Goal: Complete application form

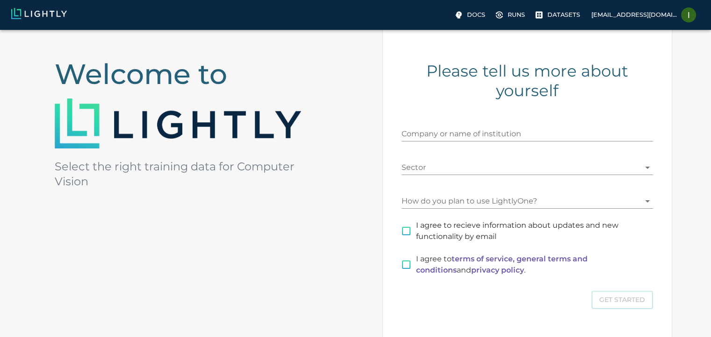
scroll to position [77, 0]
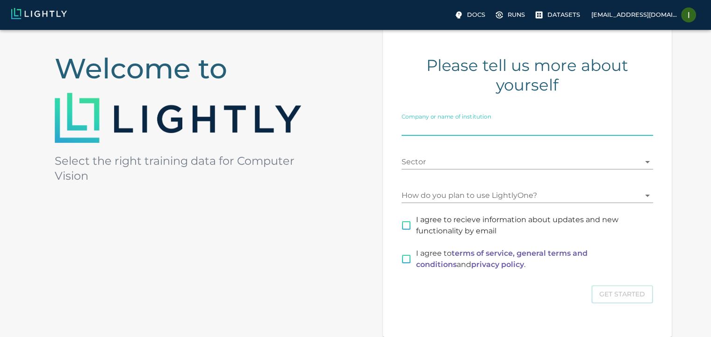
click at [497, 124] on input "Company or name of institution" at bounding box center [526, 128] width 251 height 15
click at [422, 129] on input "PyViisonStudio" at bounding box center [526, 128] width 251 height 15
type input "PyVisonStudio"
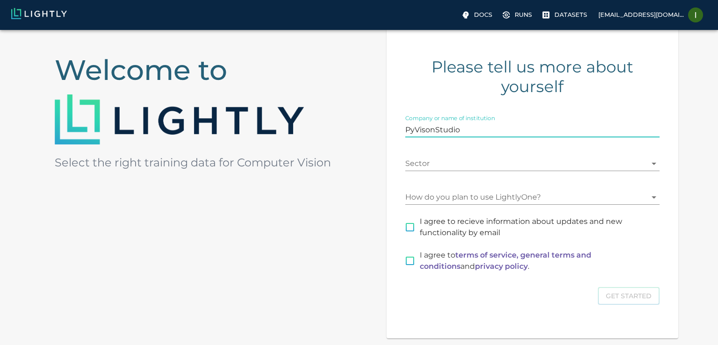
click at [423, 166] on body "Docs Runs Datasets [EMAIL_ADDRESS][DOMAIN_NAME] Welcome to Select the right tra…" at bounding box center [359, 183] width 718 height 460
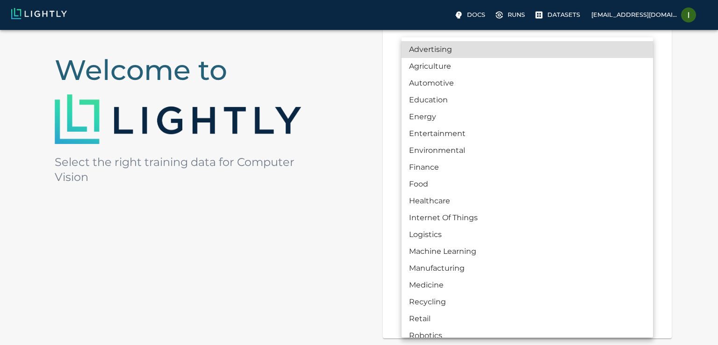
click at [549, 252] on li "Machine Learning" at bounding box center [526, 251] width 251 height 17
type input "MACHINE_LEARNING"
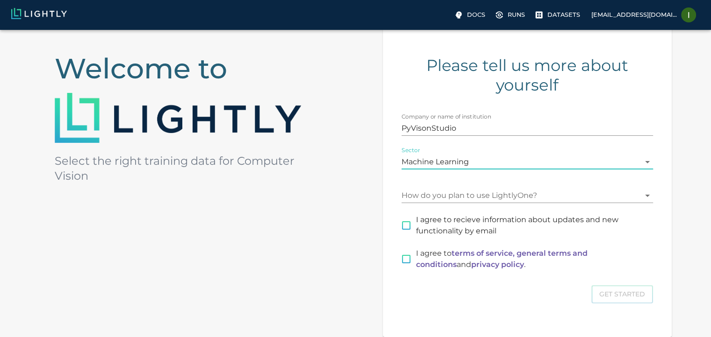
click at [529, 187] on div "How do you plan to use LightlyOne? ​" at bounding box center [526, 192] width 251 height 22
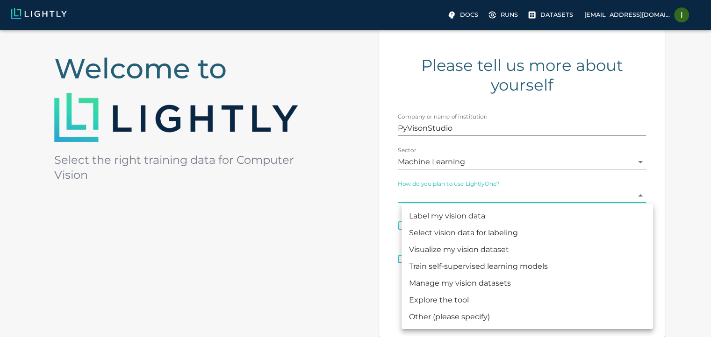
click at [523, 200] on body "Docs Runs Datasets [EMAIL_ADDRESS][DOMAIN_NAME] Welcome to Select the right tra…" at bounding box center [355, 181] width 711 height 457
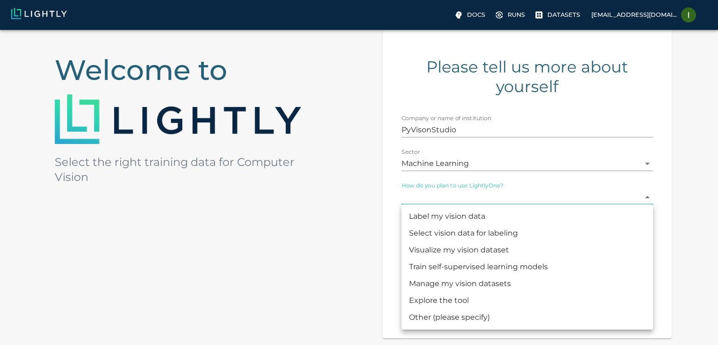
click at [491, 265] on li "Train self-supervised learning models" at bounding box center [526, 266] width 251 height 17
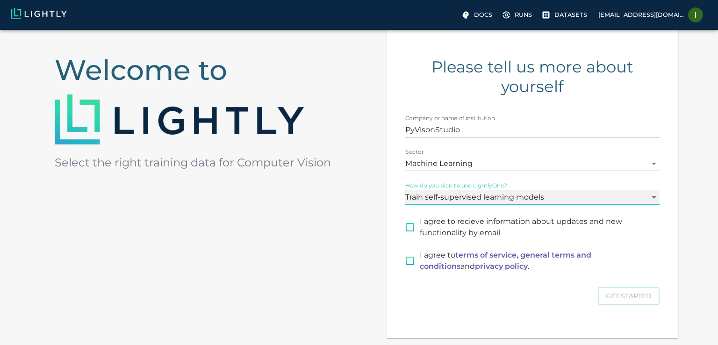
type input "MODEL_TRAINING"
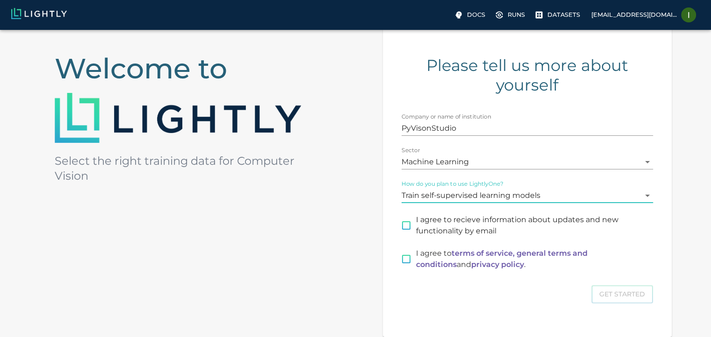
drag, startPoint x: 409, startPoint y: 229, endPoint x: 409, endPoint y: 238, distance: 8.9
click at [409, 229] on input "I agree to recieve information about updates and new functionality by email" at bounding box center [406, 226] width 20 height 20
checkbox input "true"
drag, startPoint x: 407, startPoint y: 256, endPoint x: 495, endPoint y: 220, distance: 95.1
click at [407, 256] on input "I agree to terms of service, general terms and conditions and privacy policy ." at bounding box center [406, 260] width 20 height 20
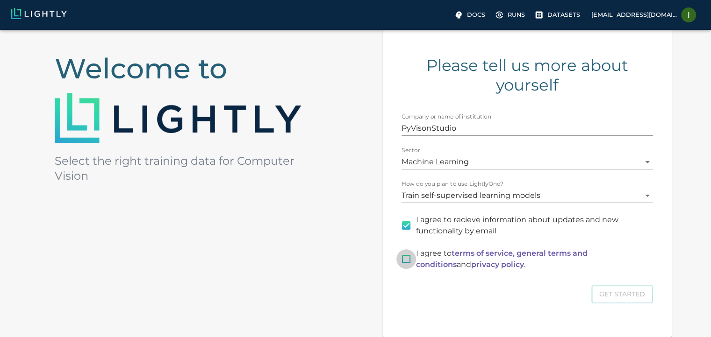
checkbox input "true"
click at [625, 290] on button "Get Started" at bounding box center [622, 294] width 62 height 18
